Goal: Check status: Check status

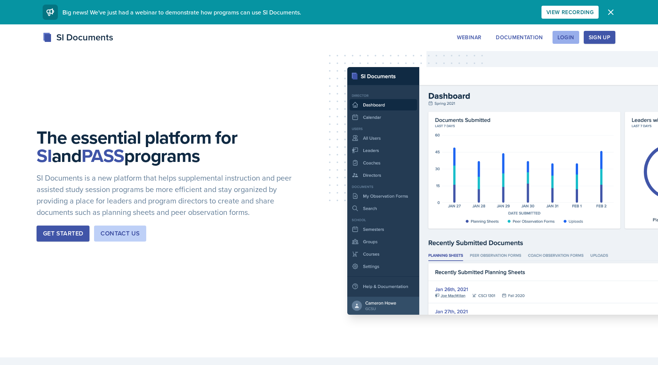
click at [567, 38] on div "Login" at bounding box center [566, 37] width 17 height 6
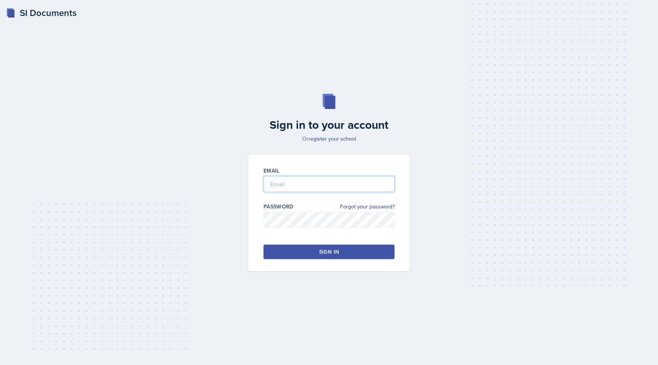
type input "[EMAIL_ADDRESS][DOMAIN_NAME]"
click at [328, 247] on button "Sign in" at bounding box center [329, 252] width 131 height 14
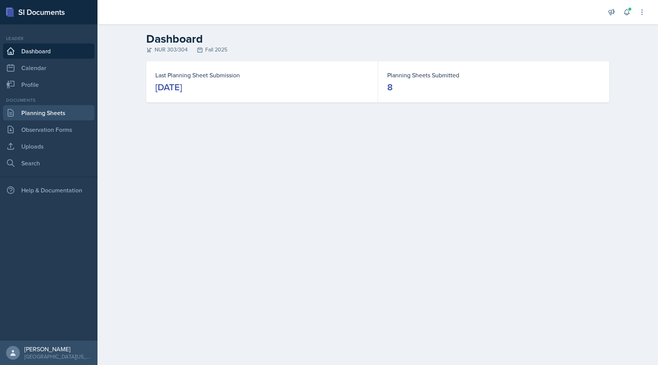
click at [48, 114] on link "Planning Sheets" at bounding box center [48, 112] width 91 height 15
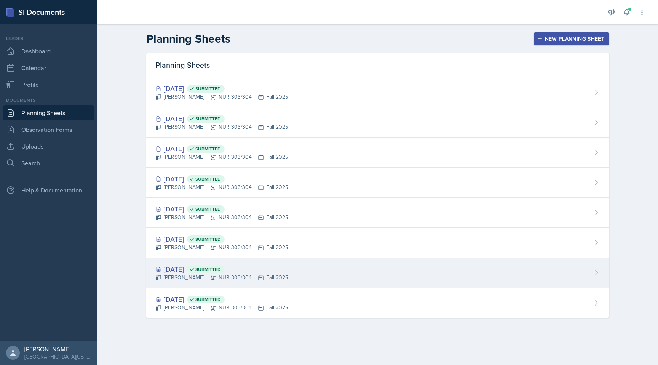
click at [186, 267] on div "[DATE] Submitted" at bounding box center [221, 269] width 133 height 10
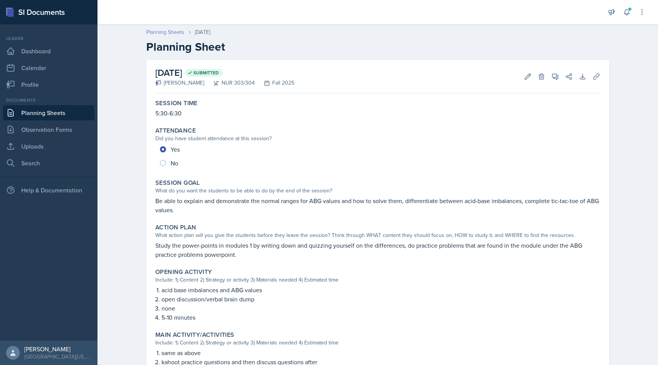
click at [159, 34] on link "Planning Sheets" at bounding box center [165, 32] width 38 height 8
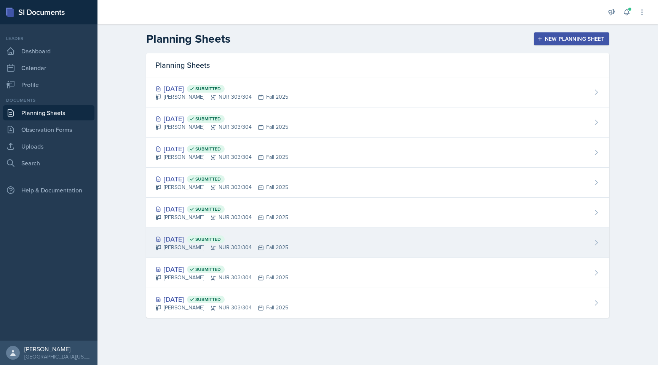
click at [187, 237] on div "[DATE] Submitted" at bounding box center [221, 239] width 133 height 10
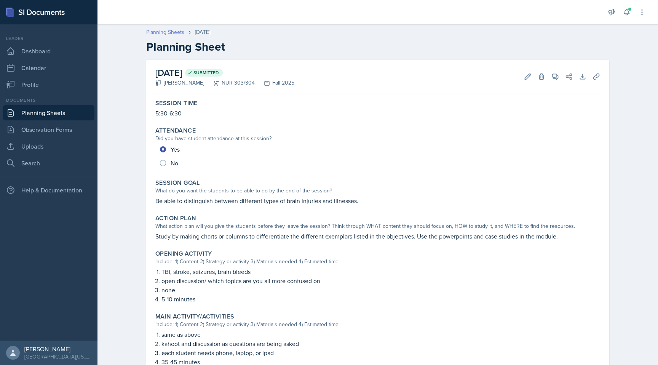
click at [171, 32] on link "Planning Sheets" at bounding box center [165, 32] width 38 height 8
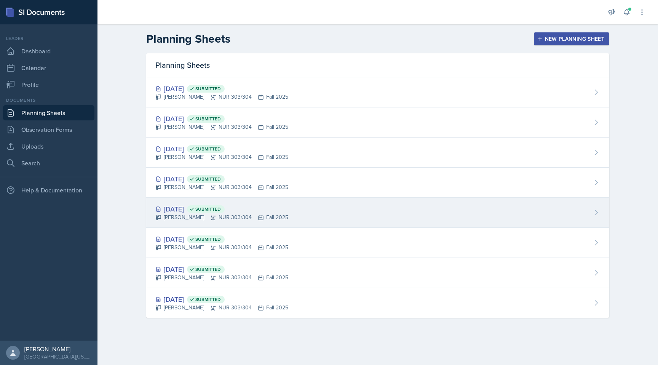
click at [184, 207] on div "[DATE] Submitted" at bounding box center [221, 209] width 133 height 10
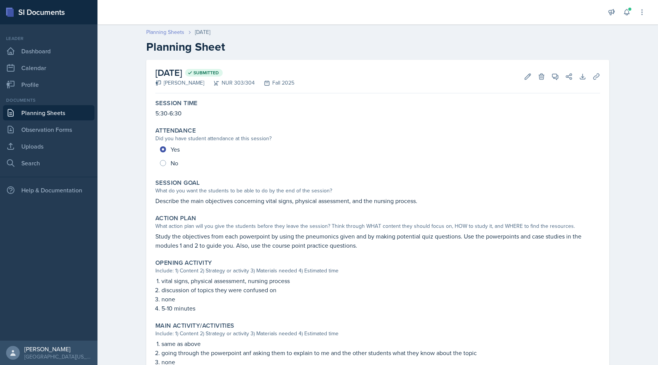
click at [181, 30] on link "Planning Sheets" at bounding box center [165, 32] width 38 height 8
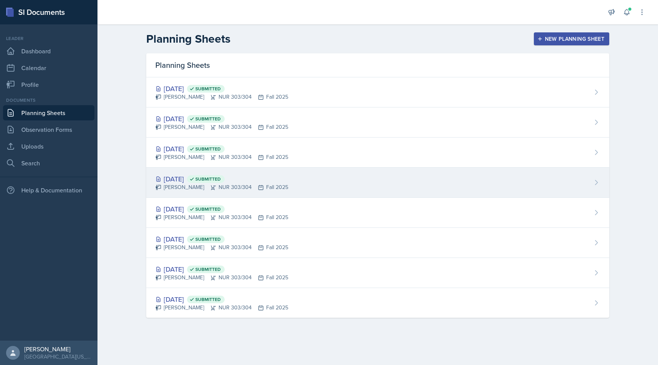
click at [184, 177] on div "[DATE] Submitted" at bounding box center [221, 179] width 133 height 10
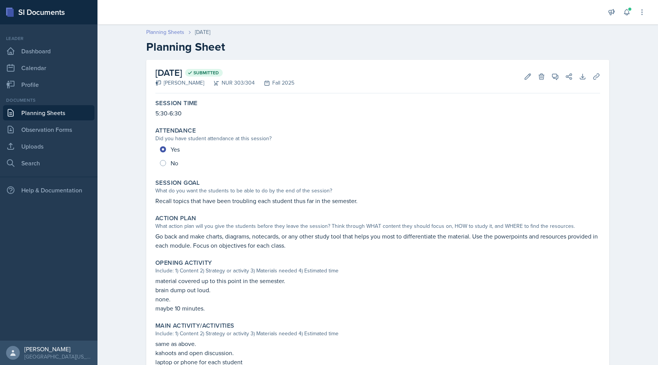
click at [172, 29] on link "Planning Sheets" at bounding box center [165, 32] width 38 height 8
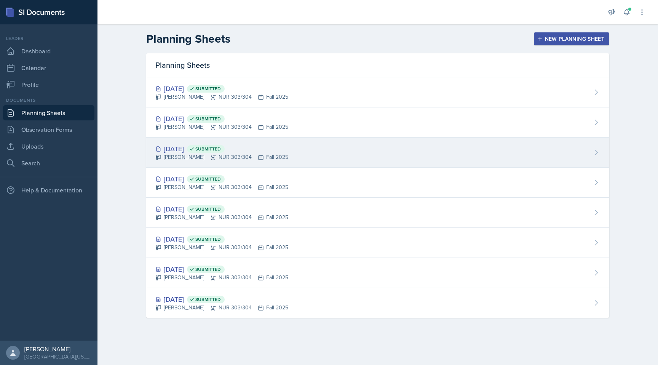
click at [200, 151] on div "[DATE] Submitted" at bounding box center [221, 149] width 133 height 10
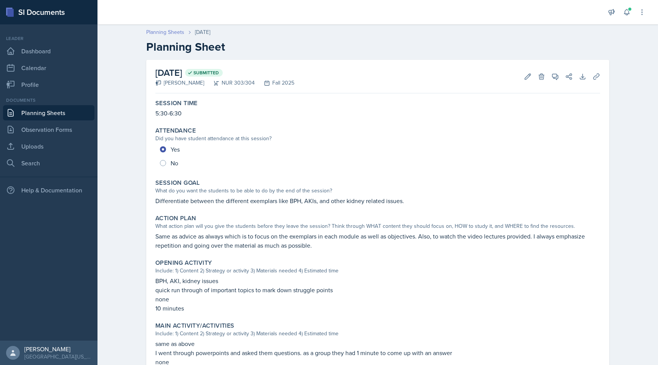
click at [171, 36] on link "Planning Sheets" at bounding box center [165, 32] width 38 height 8
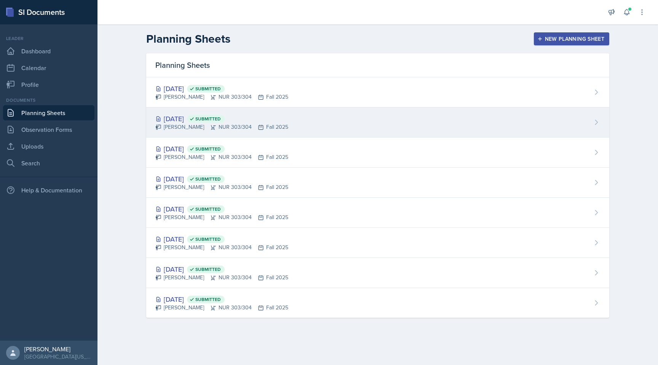
click at [194, 118] on div "[DATE] Submitted" at bounding box center [221, 119] width 133 height 10
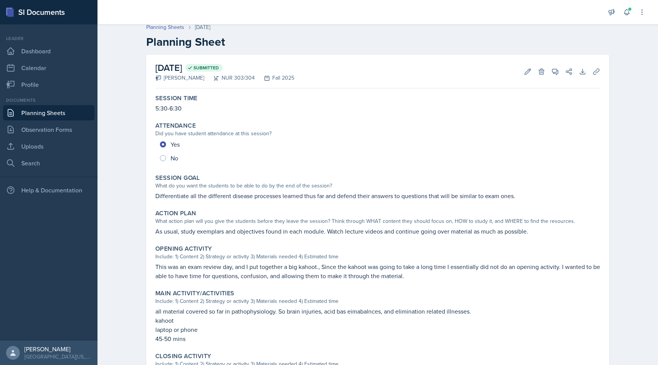
scroll to position [5, 0]
click at [177, 30] on link "Planning Sheets" at bounding box center [165, 28] width 38 height 8
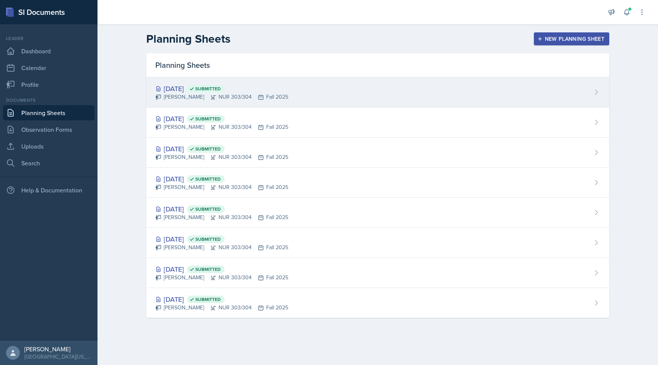
click at [194, 90] on div "[DATE] Submitted" at bounding box center [221, 88] width 133 height 10
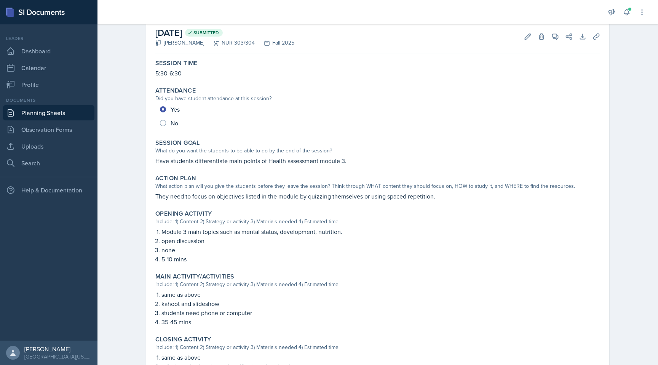
scroll to position [42, 0]
